Goal: Task Accomplishment & Management: Manage account settings

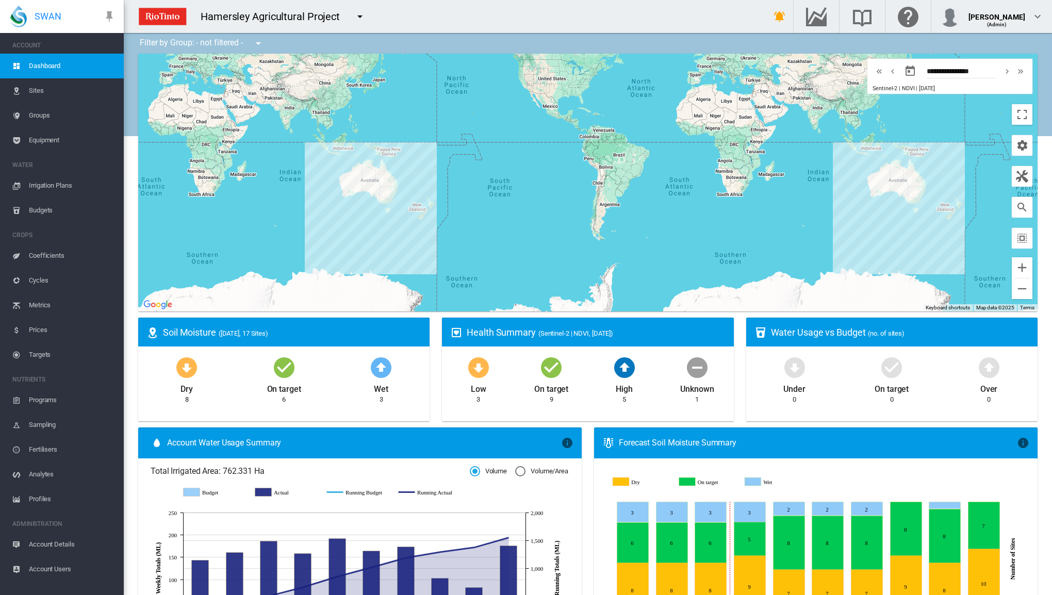
click at [47, 181] on span "Irrigation Plans" at bounding box center [72, 185] width 87 height 25
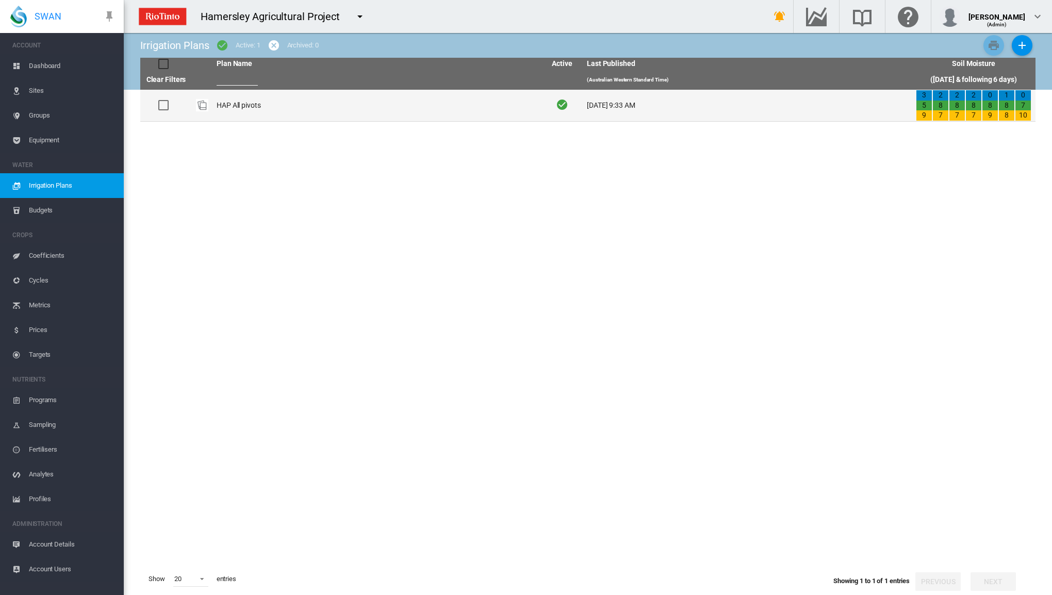
click at [253, 109] on td "HAP All pivots" at bounding box center [377, 105] width 329 height 31
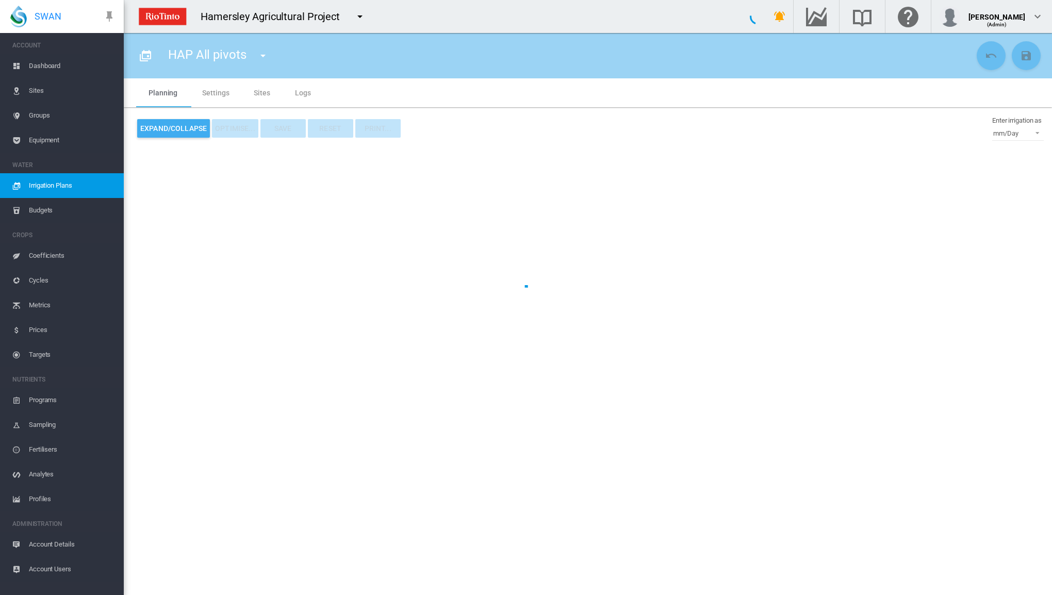
type input "**********"
type input "*"
type input "*****"
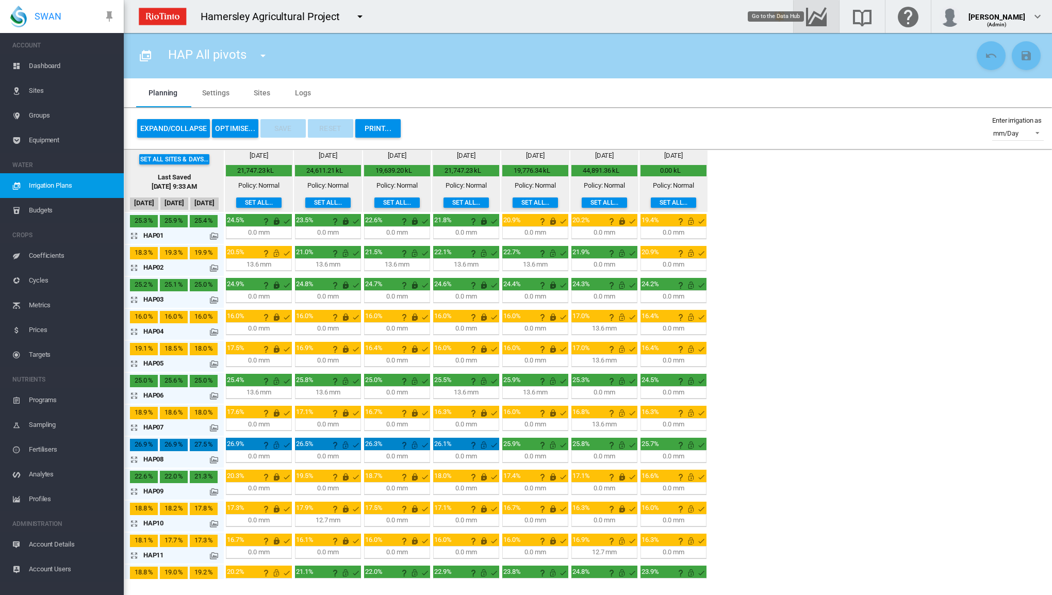
click at [827, 19] on md-icon "Go to the Data Hub" at bounding box center [816, 16] width 25 height 12
click at [233, 125] on button "OPTIMISE..." at bounding box center [235, 128] width 46 height 19
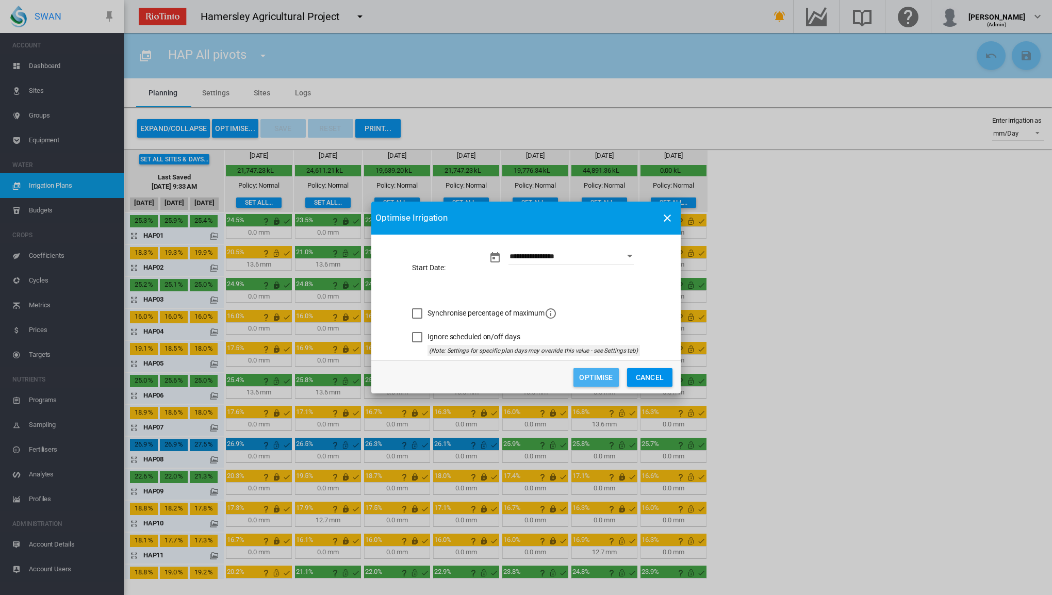
click at [591, 373] on button "Optimise" at bounding box center [596, 377] width 45 height 19
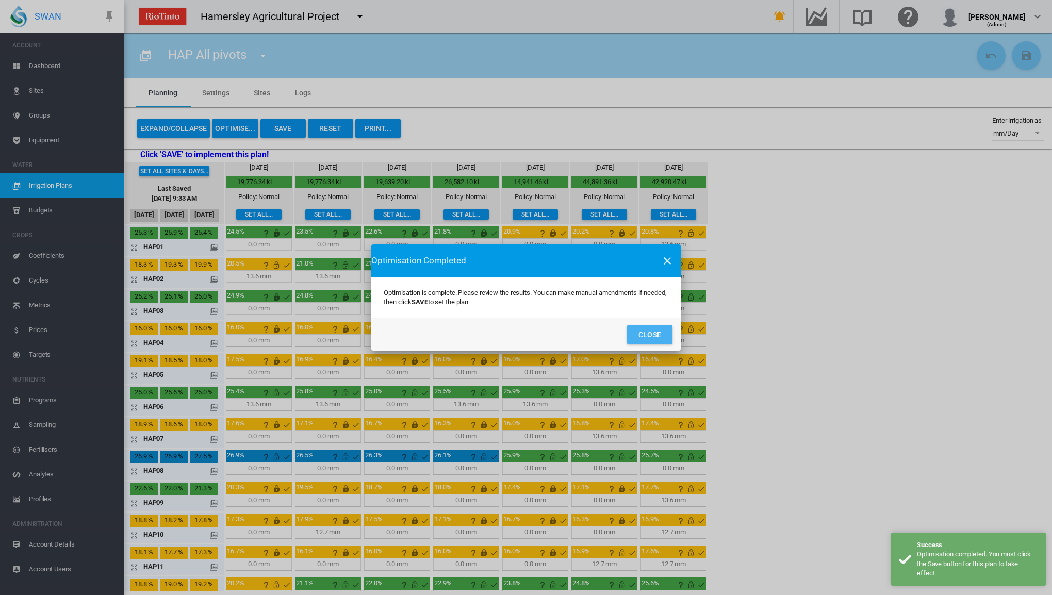
click at [640, 337] on button "Close" at bounding box center [649, 334] width 45 height 19
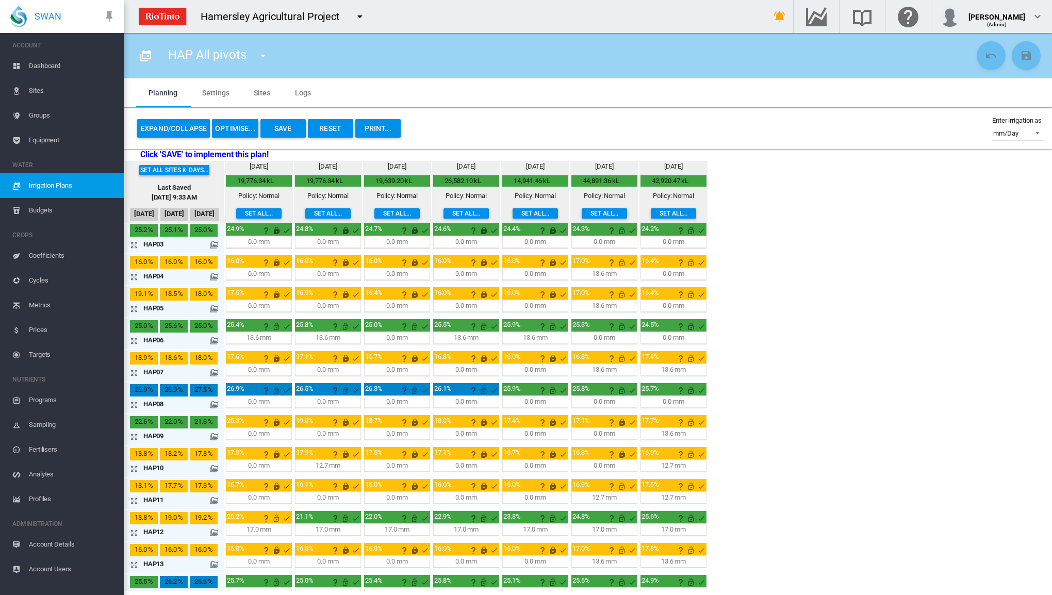
scroll to position [103, 0]
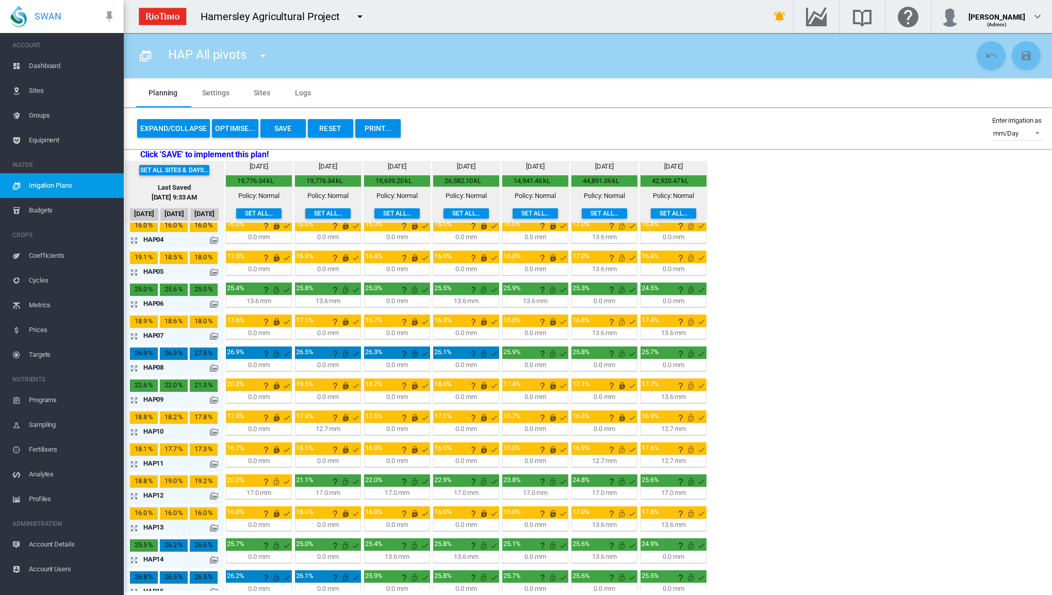
click at [199, 133] on button "Expand/Collapse" at bounding box center [173, 128] width 73 height 19
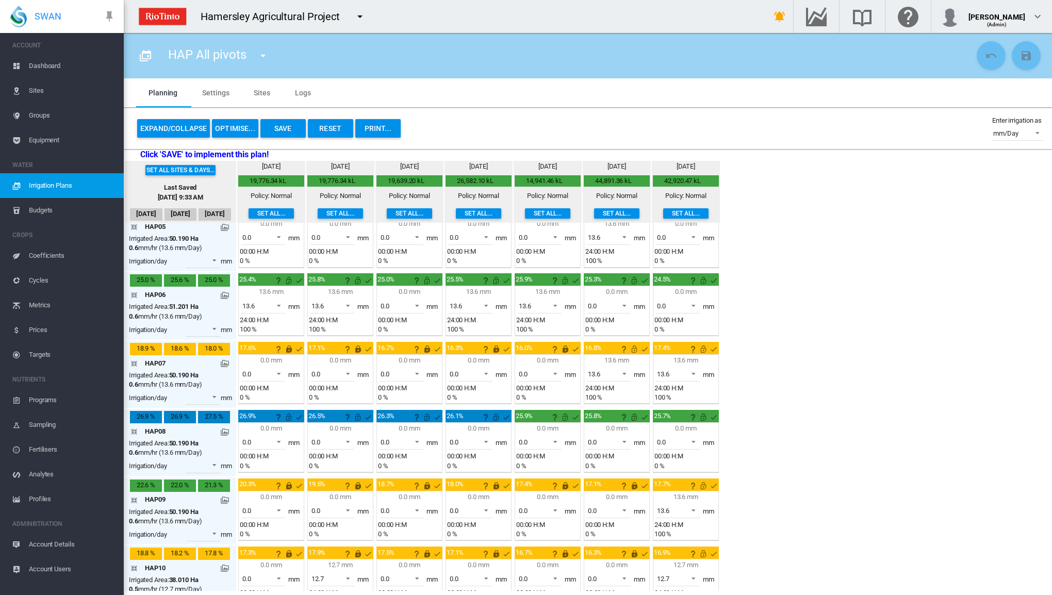
scroll to position [345, 0]
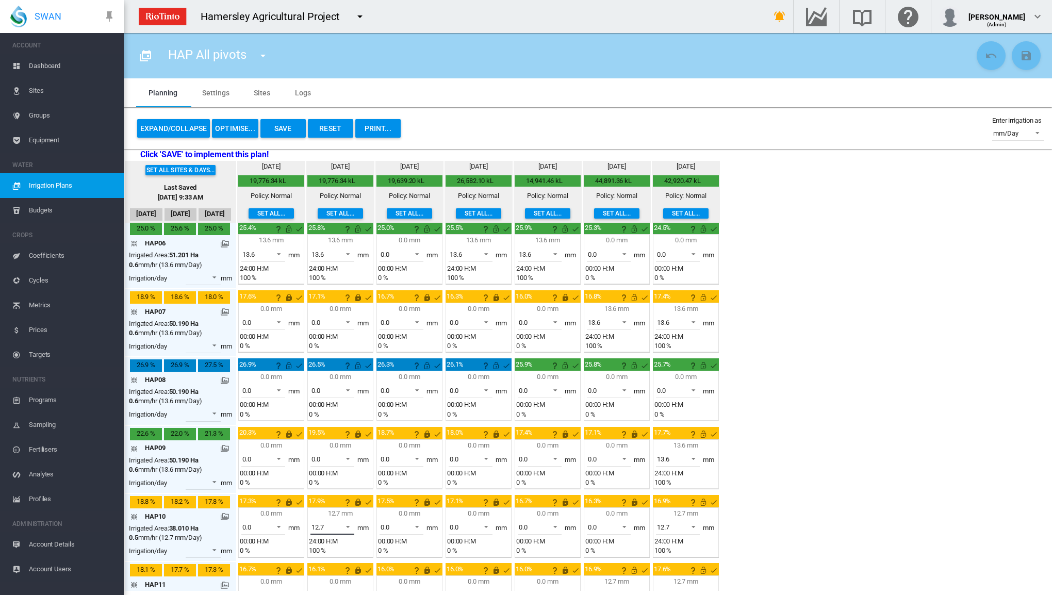
click at [347, 521] on span at bounding box center [345, 525] width 12 height 9
click at [328, 491] on md-option "0.0" at bounding box center [338, 495] width 70 height 25
click at [280, 129] on button "Save" at bounding box center [282, 128] width 45 height 19
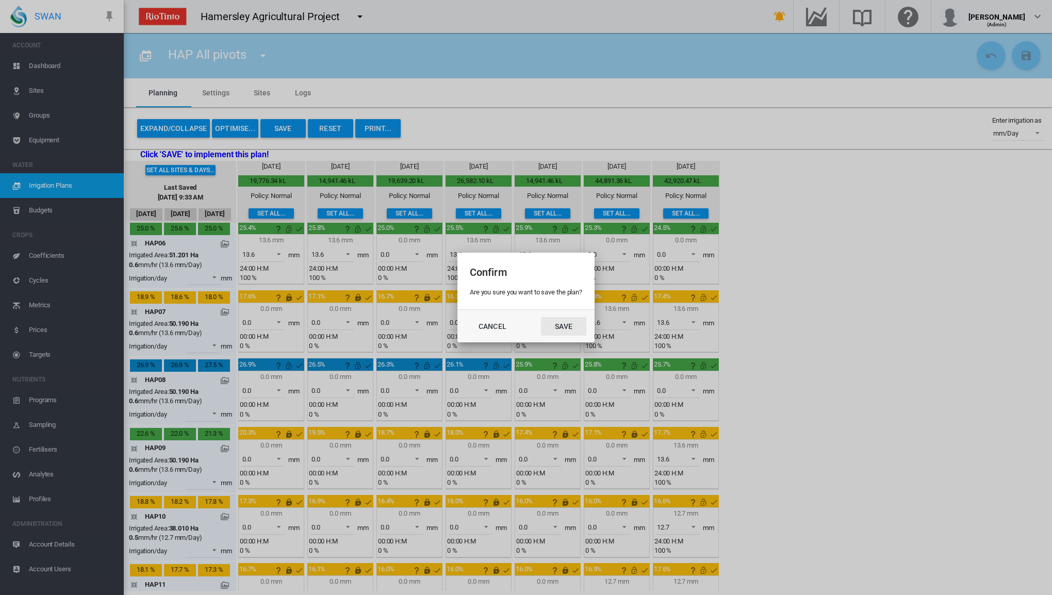
click at [554, 325] on button "Save" at bounding box center [563, 326] width 45 height 19
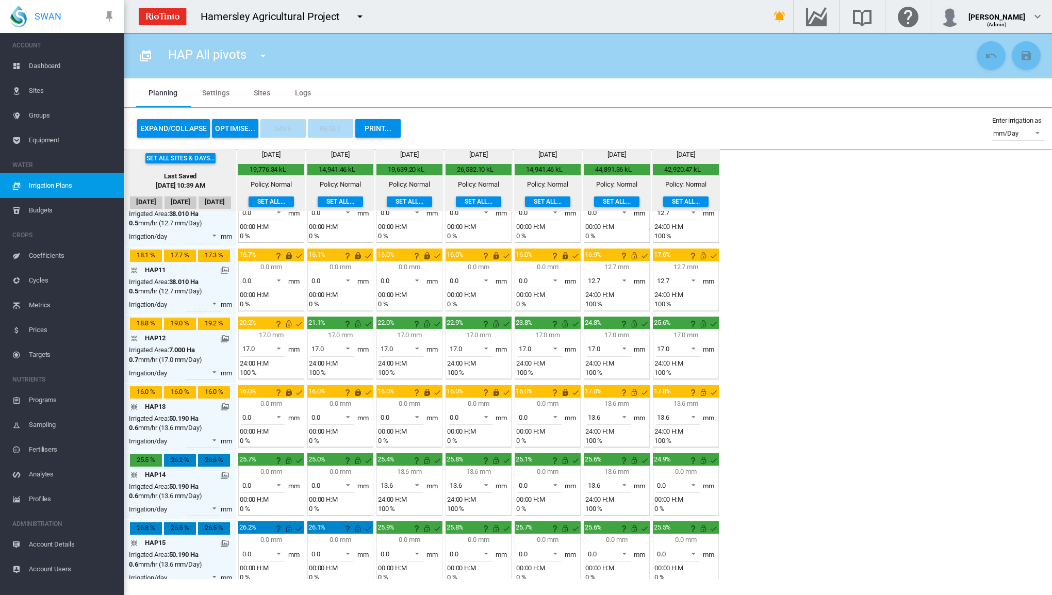
scroll to position [655, 0]
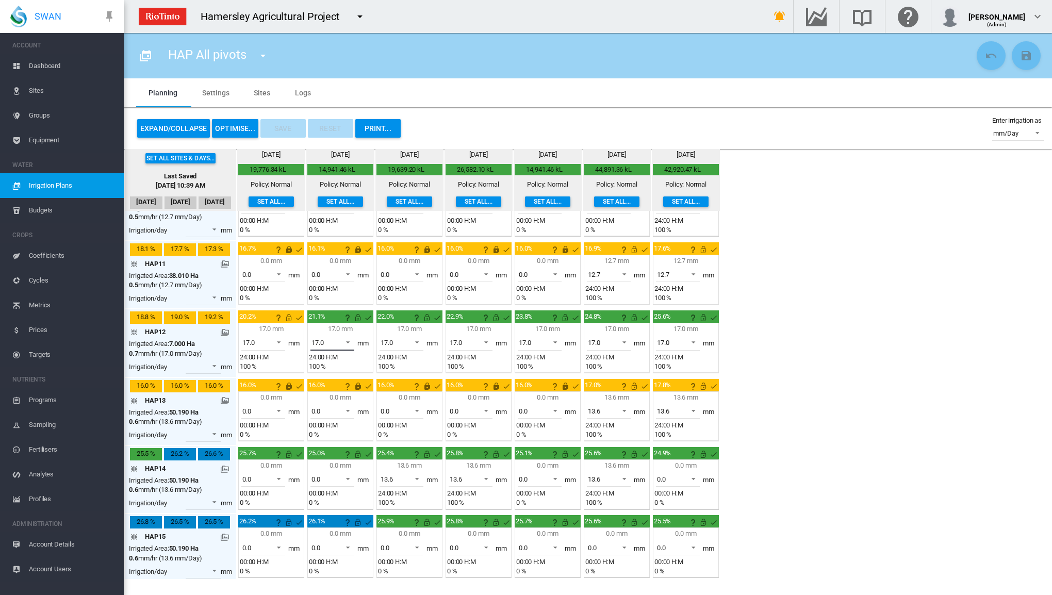
click at [346, 337] on span at bounding box center [345, 341] width 12 height 9
click at [862, 354] on md-backdrop at bounding box center [526, 297] width 1052 height 595
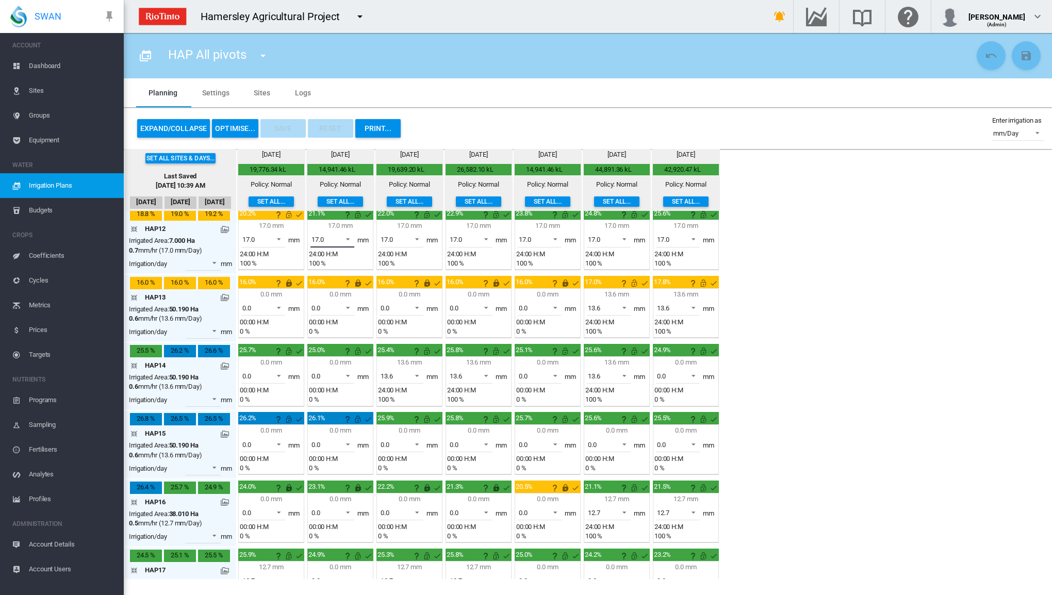
scroll to position [782, 0]
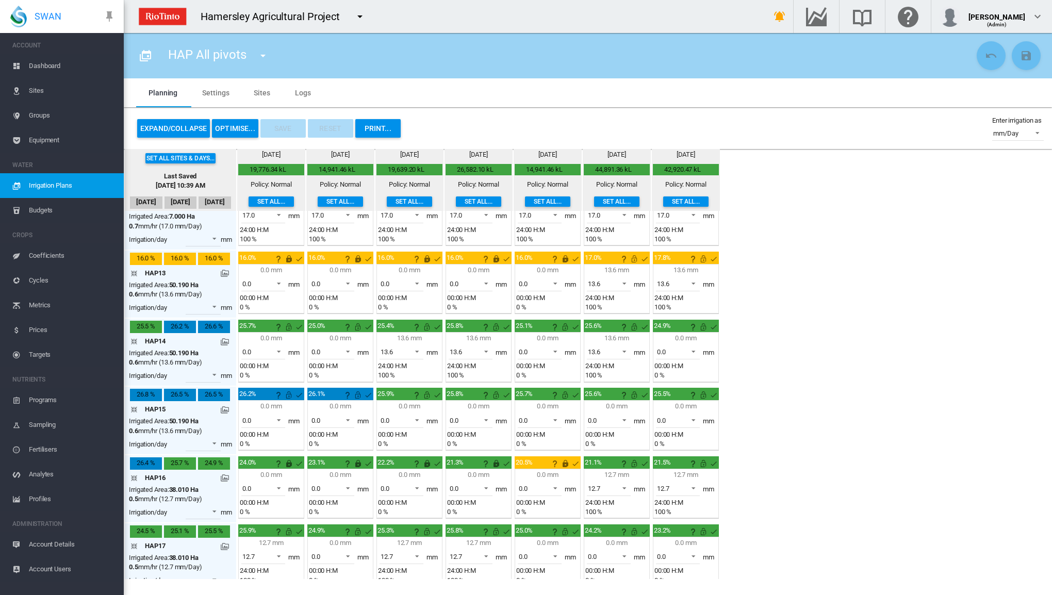
click at [224, 132] on button "OPTIMISE..." at bounding box center [235, 128] width 46 height 19
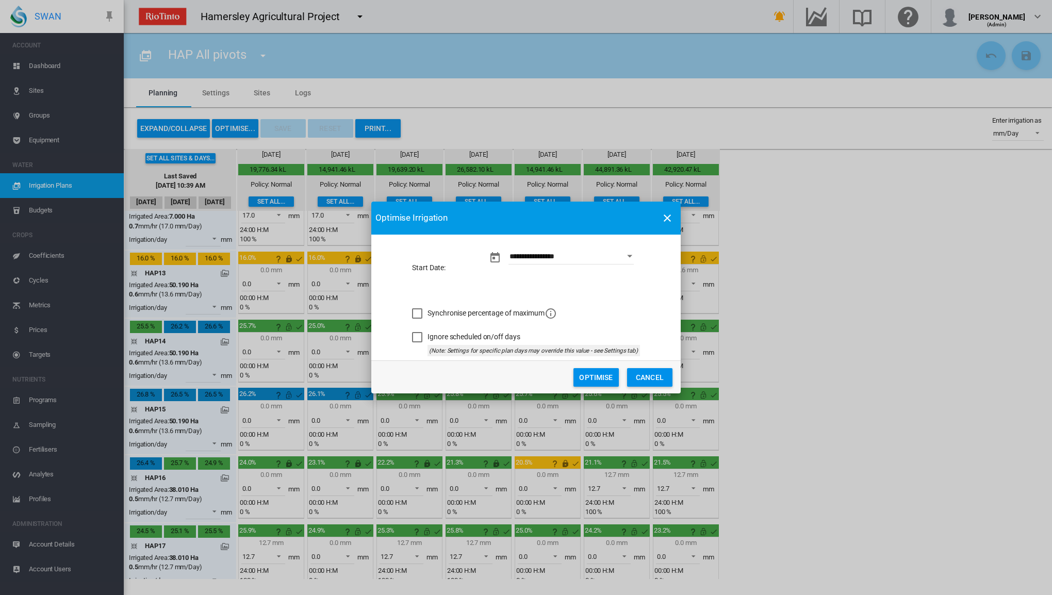
click at [585, 379] on button "Optimise" at bounding box center [596, 377] width 45 height 19
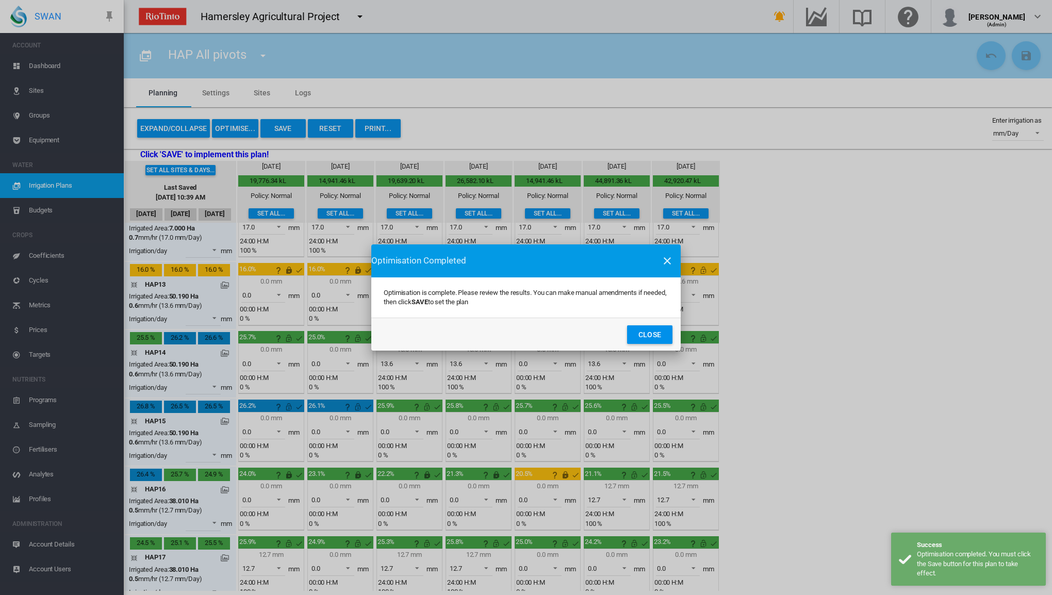
click at [650, 335] on button "Close" at bounding box center [649, 334] width 45 height 19
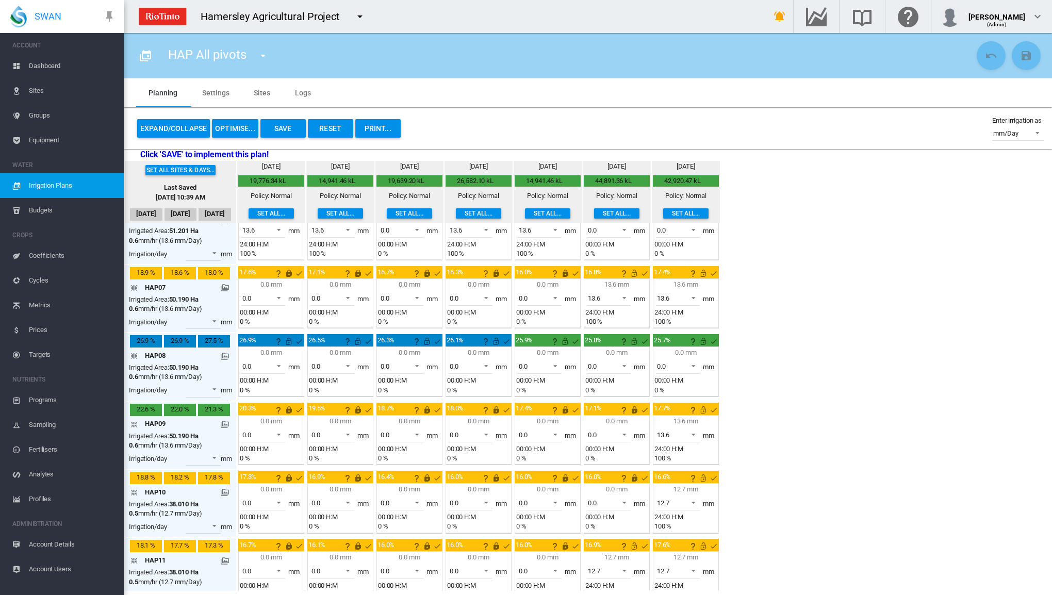
scroll to position [318, 0]
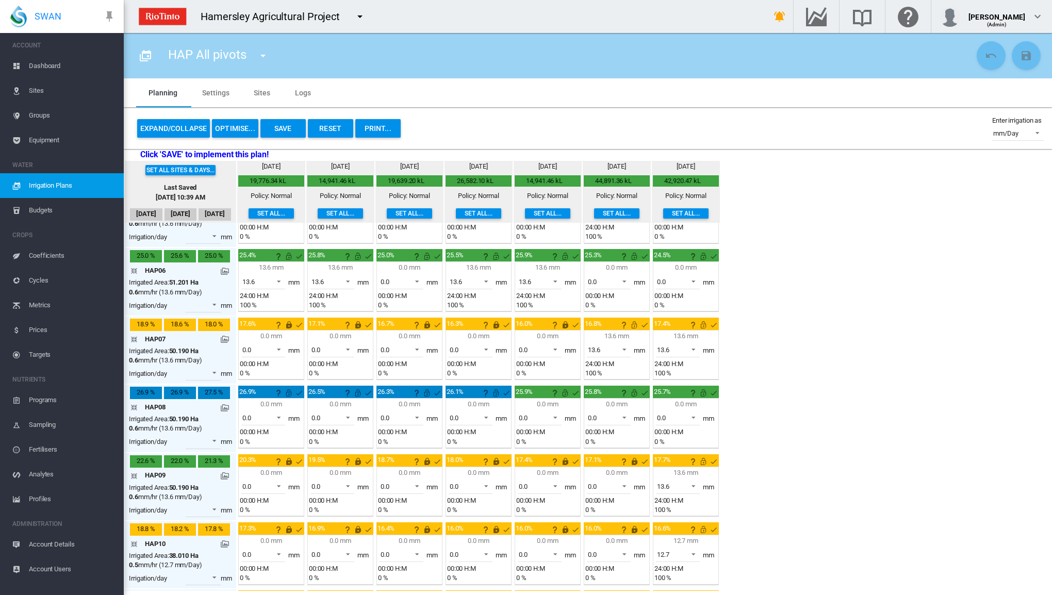
click at [274, 123] on button "Save" at bounding box center [282, 128] width 45 height 19
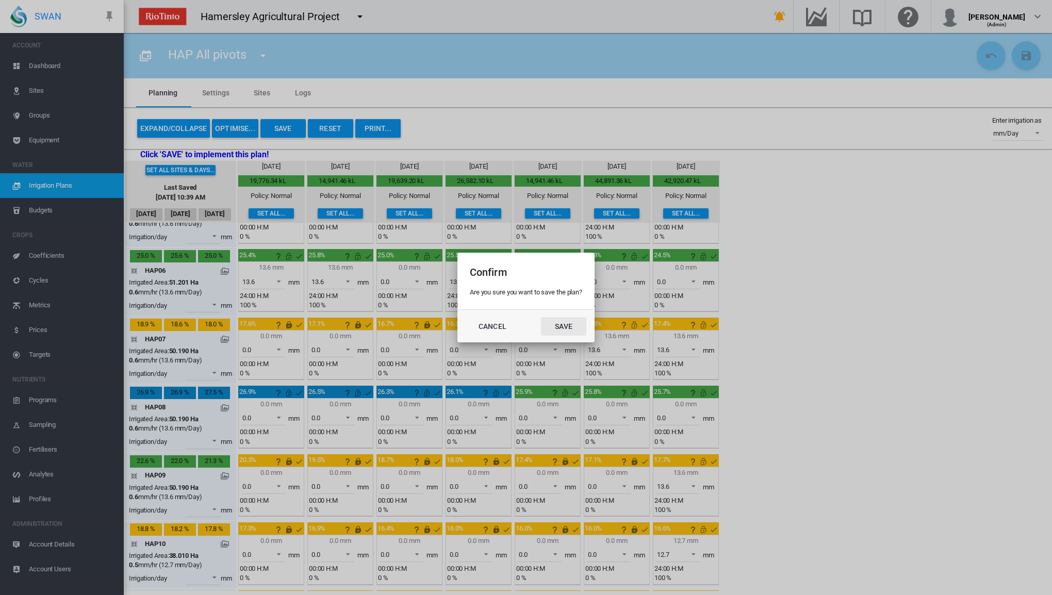
click at [576, 327] on button "Save" at bounding box center [563, 326] width 45 height 19
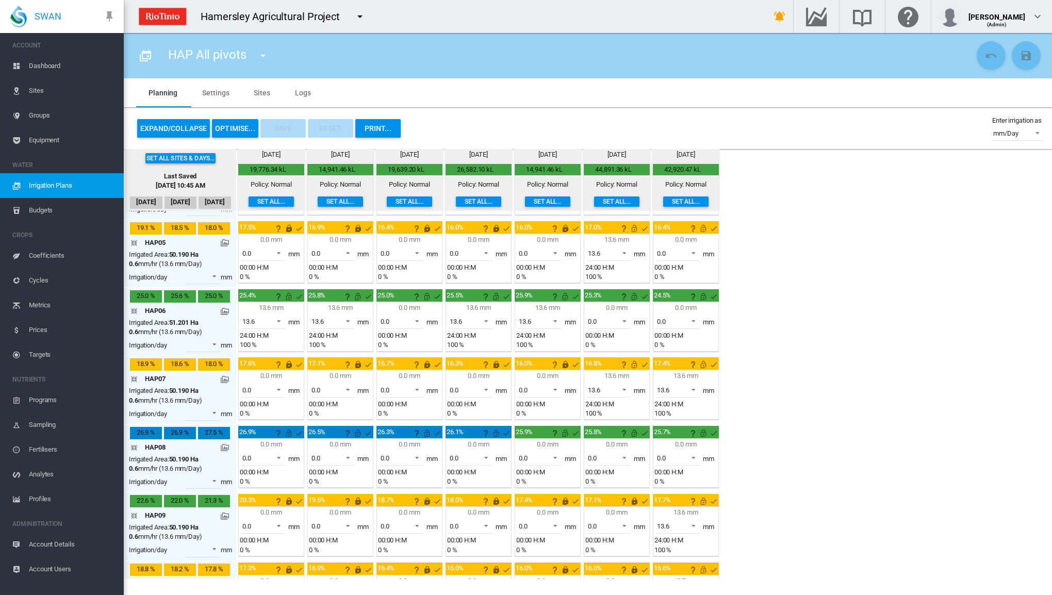
scroll to position [111, 0]
